Goal: Register for event/course

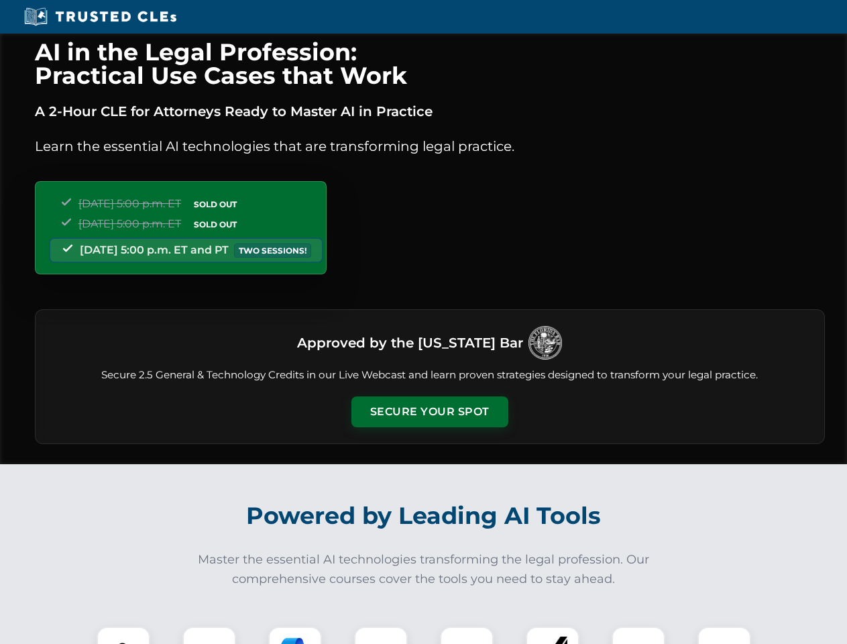
click at [429, 412] on button "Secure Your Spot" at bounding box center [430, 411] width 157 height 31
click at [123, 635] on img at bounding box center [123, 653] width 39 height 39
click at [209, 635] on div at bounding box center [209, 654] width 54 height 54
click at [295, 635] on div at bounding box center [295, 654] width 54 height 54
click at [381, 635] on img at bounding box center [381, 654] width 38 height 38
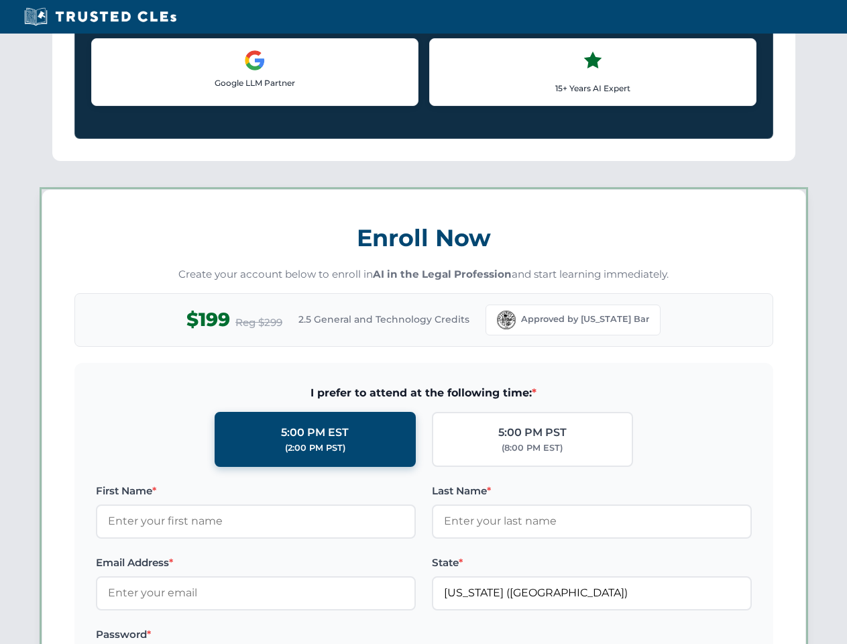
click at [467, 635] on div "AI in the Legal Profession: Practical Use Cases that Work A 2-Hour CLE for Atto…" at bounding box center [423, 628] width 847 height 3138
